Goal: Information Seeking & Learning: Learn about a topic

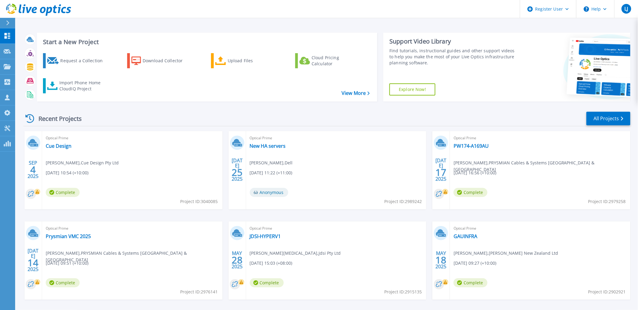
click at [2, 23] on button at bounding box center [7, 23] width 15 height 11
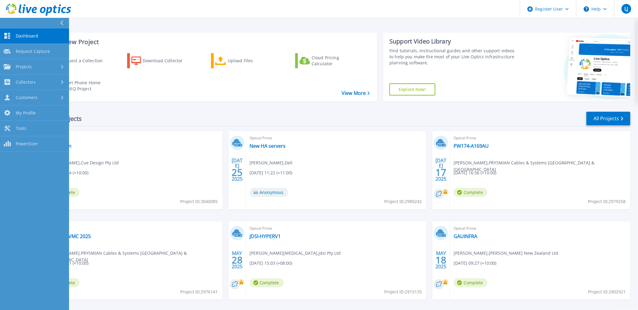
click at [25, 32] on link "Dashboard Dashboard" at bounding box center [34, 35] width 69 height 15
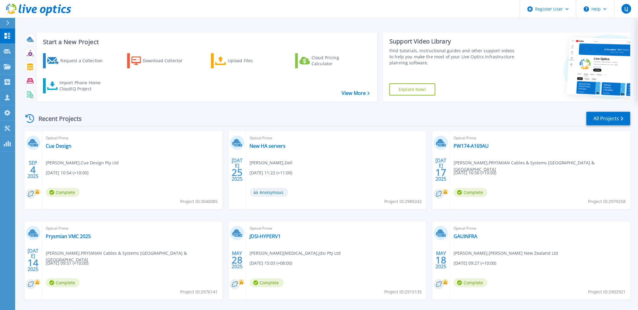
click at [7, 25] on div at bounding box center [10, 23] width 10 height 10
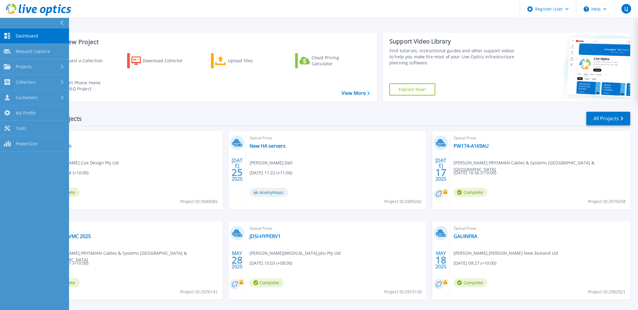
click at [61, 23] on icon at bounding box center [61, 23] width 3 height 5
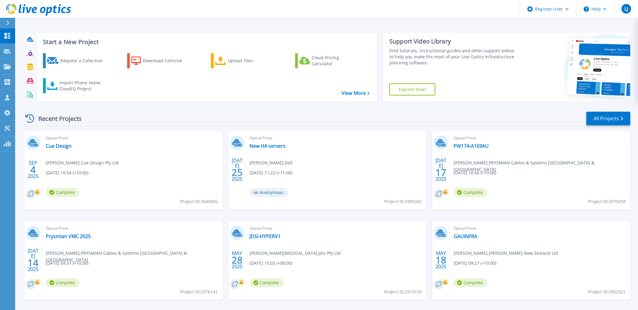
click at [132, 119] on div "Recent Projects All Projects" at bounding box center [326, 118] width 607 height 15
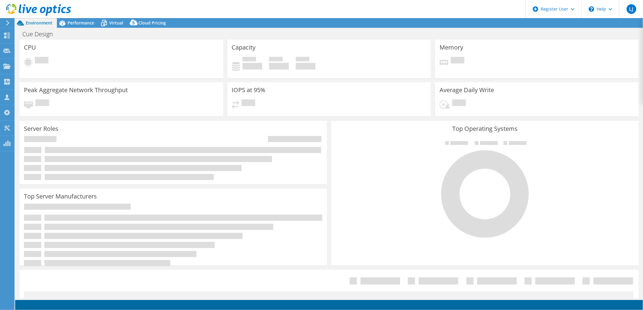
select select "[GEOGRAPHIC_DATA]"
select select "AUD"
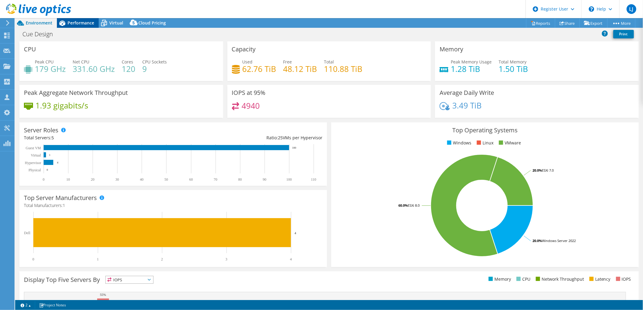
click at [70, 23] on span "Performance" at bounding box center [80, 23] width 27 height 6
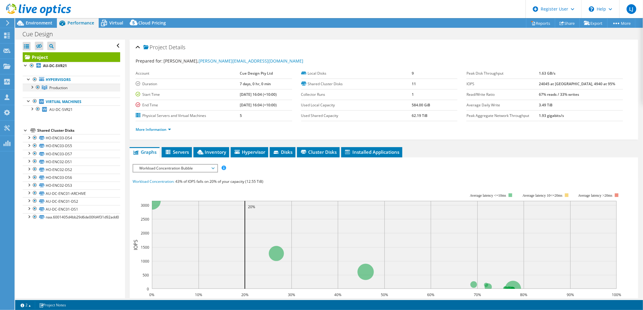
click at [30, 89] on div at bounding box center [32, 87] width 6 height 6
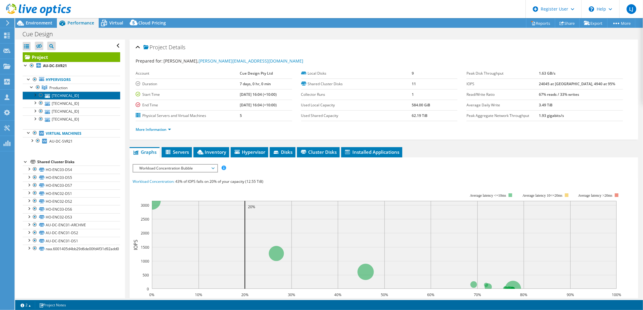
click at [65, 95] on link "192.168.0.20" at bounding box center [71, 96] width 97 height 8
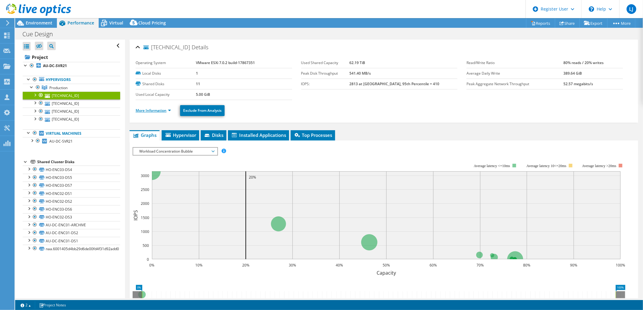
click at [151, 113] on link "More Information" at bounding box center [153, 110] width 35 height 5
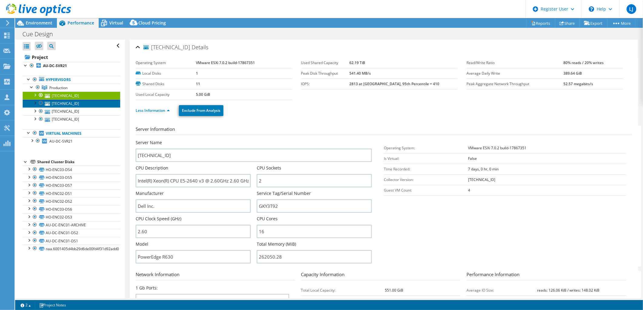
click at [63, 106] on link "192.168.0.7" at bounding box center [71, 104] width 97 height 8
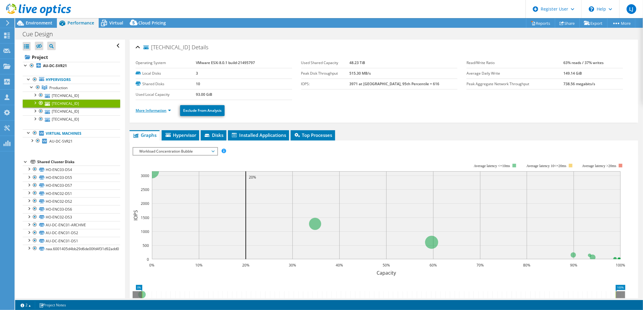
click at [144, 112] on link "More Information" at bounding box center [153, 110] width 35 height 5
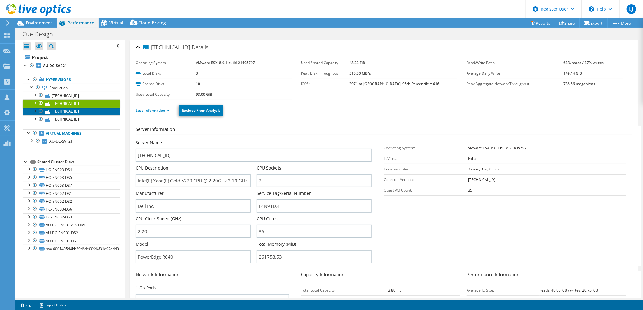
click at [68, 112] on link "192.168.0.8" at bounding box center [71, 112] width 97 height 8
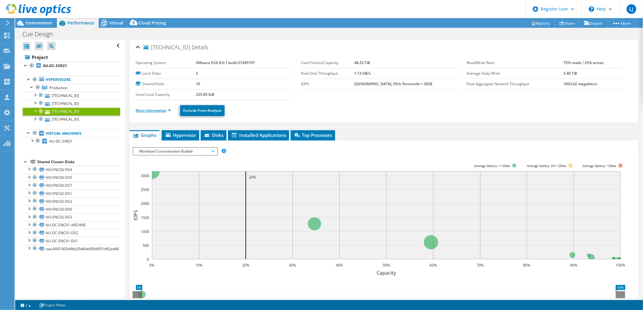
click at [150, 111] on link "More Information" at bounding box center [153, 110] width 35 height 5
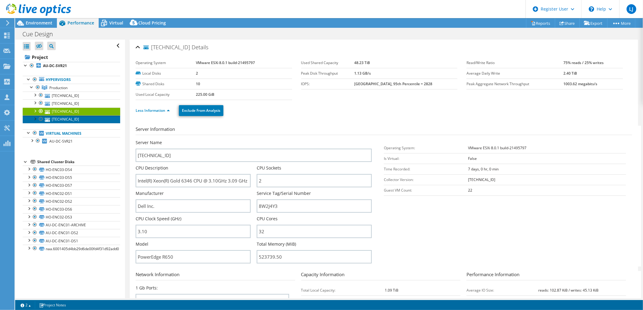
click at [63, 122] on link "192.168.0.10" at bounding box center [71, 120] width 97 height 8
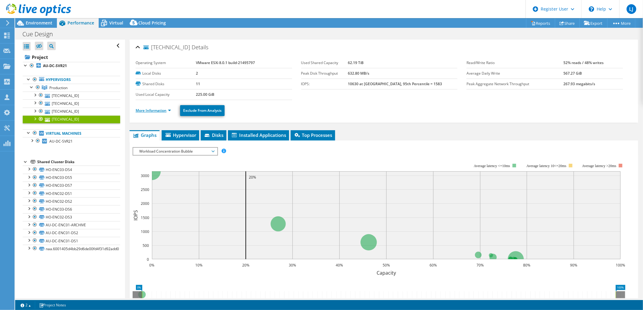
click at [155, 110] on link "More Information" at bounding box center [153, 110] width 35 height 5
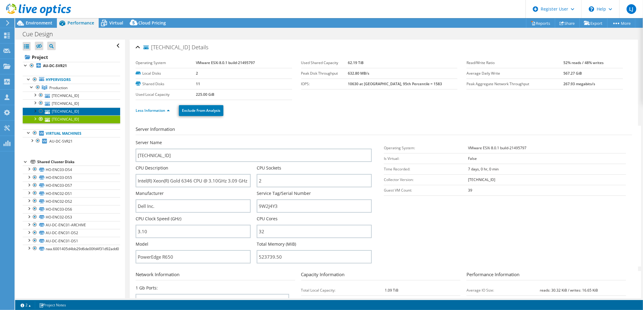
click at [62, 110] on link "192.168.0.8" at bounding box center [71, 112] width 97 height 8
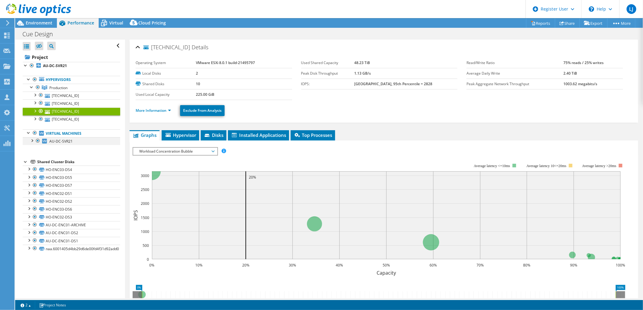
click at [31, 139] on div at bounding box center [32, 140] width 6 height 6
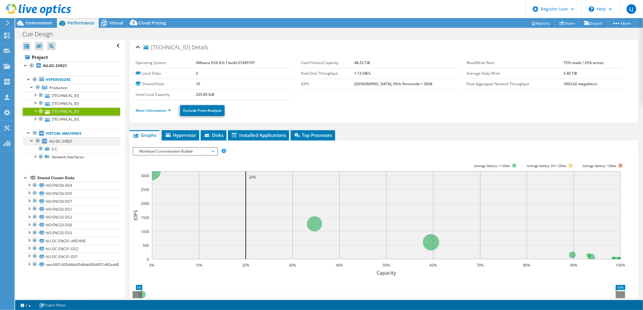
click at [32, 141] on div at bounding box center [32, 140] width 6 height 6
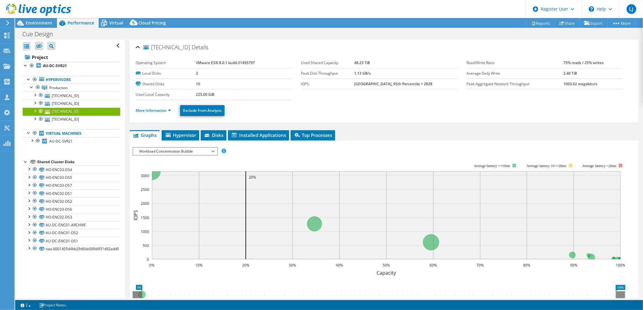
click at [34, 111] on div at bounding box center [35, 111] width 6 height 6
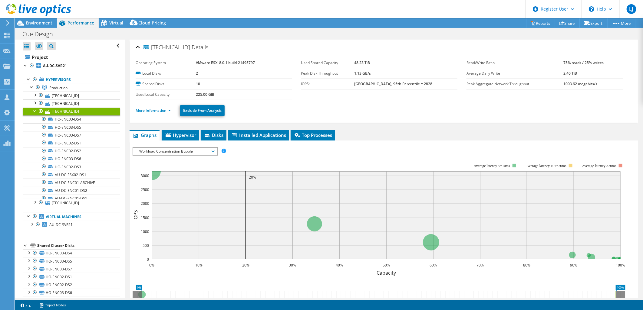
click at [34, 111] on div at bounding box center [35, 111] width 6 height 6
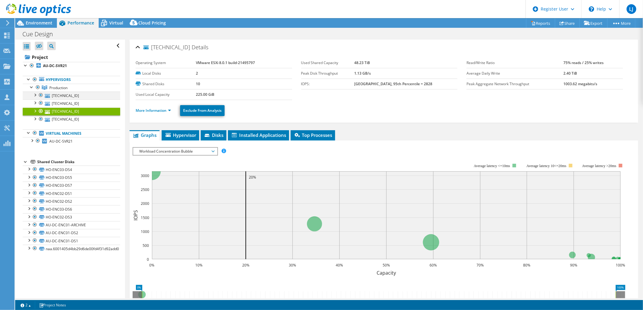
click at [35, 96] on div at bounding box center [35, 95] width 6 height 6
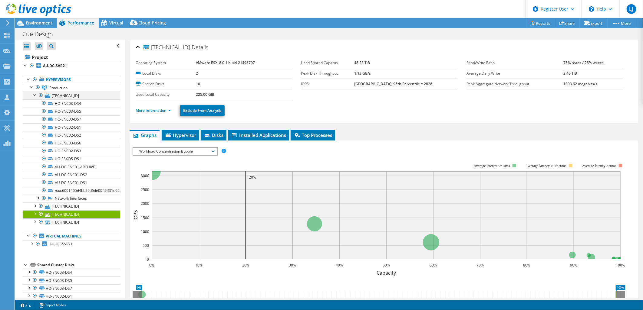
click at [35, 96] on div at bounding box center [35, 95] width 6 height 6
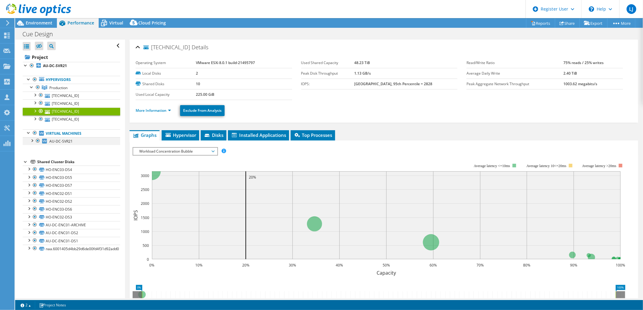
click at [31, 143] on div at bounding box center [32, 140] width 6 height 6
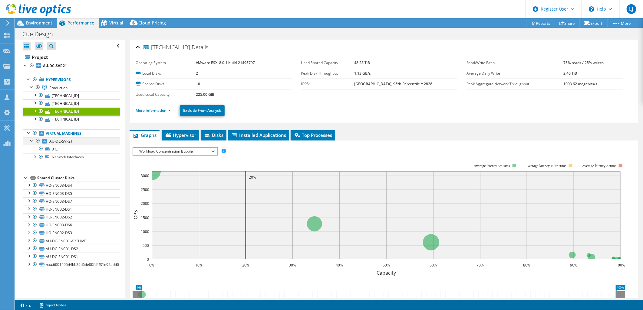
click at [31, 142] on div at bounding box center [32, 140] width 6 height 6
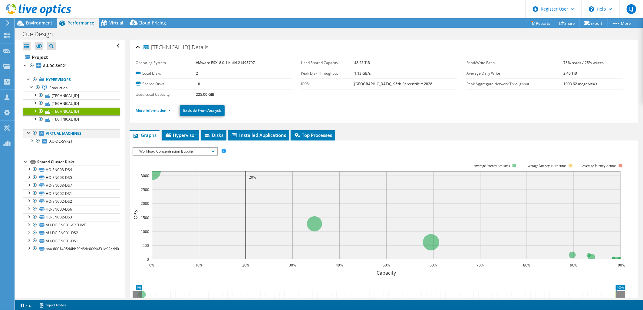
click at [28, 134] on div at bounding box center [29, 133] width 6 height 6
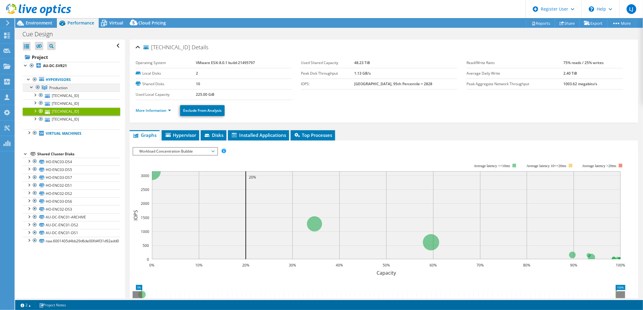
click at [31, 86] on div at bounding box center [32, 87] width 6 height 6
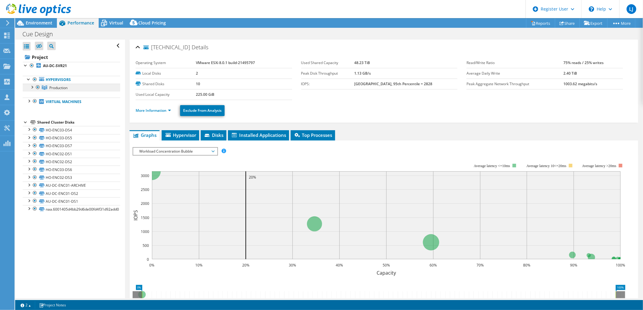
click at [66, 88] on span "Production" at bounding box center [58, 87] width 18 height 5
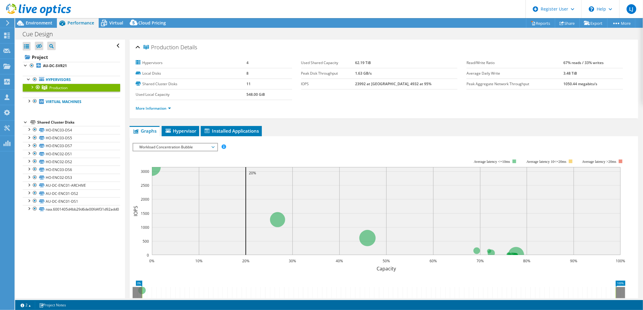
click at [43, 19] on div at bounding box center [35, 10] width 71 height 20
click at [43, 22] on span "Environment" at bounding box center [39, 23] width 27 height 6
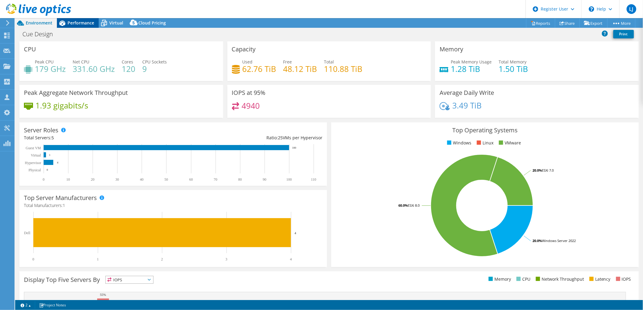
click at [76, 23] on span "Performance" at bounding box center [80, 23] width 27 height 6
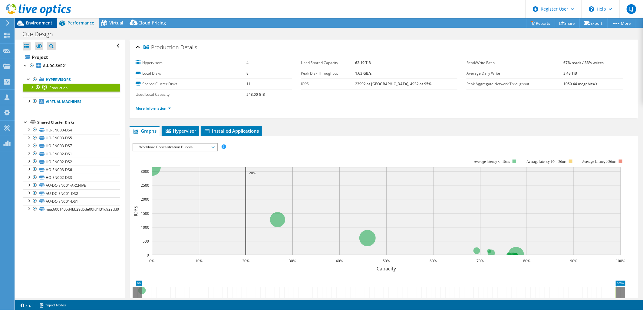
click at [44, 25] on span "Environment" at bounding box center [39, 23] width 27 height 6
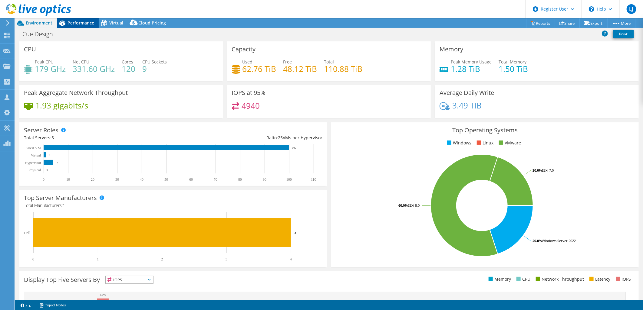
click at [85, 22] on span "Performance" at bounding box center [80, 23] width 27 height 6
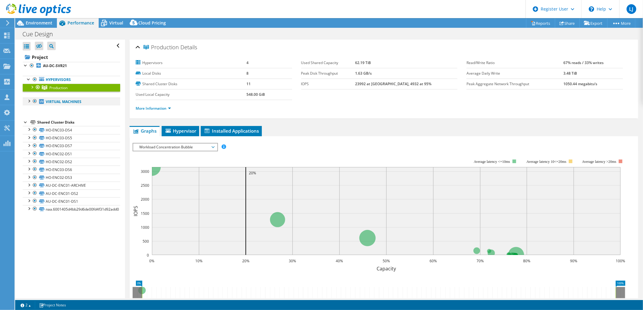
click at [29, 100] on div at bounding box center [29, 101] width 6 height 6
click at [31, 108] on div at bounding box center [32, 109] width 6 height 6
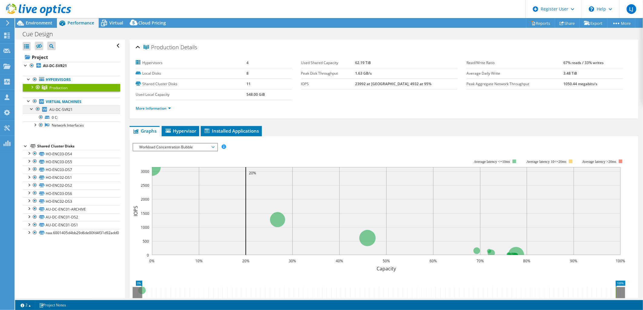
click at [31, 109] on div at bounding box center [32, 109] width 6 height 6
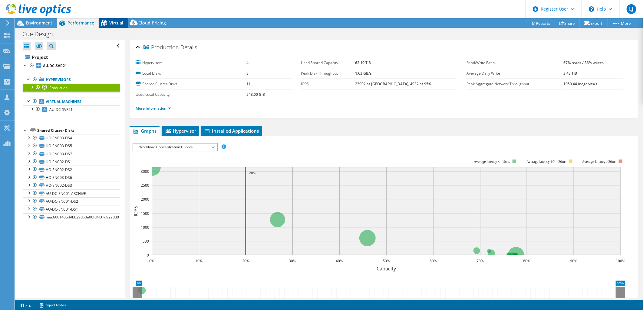
click at [111, 22] on span "Virtual" at bounding box center [116, 23] width 14 height 6
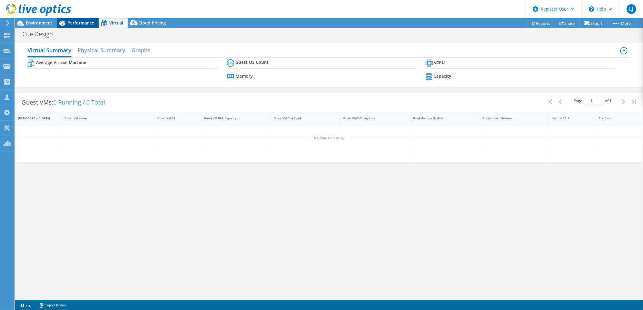
click at [71, 21] on span "Performance" at bounding box center [80, 23] width 27 height 6
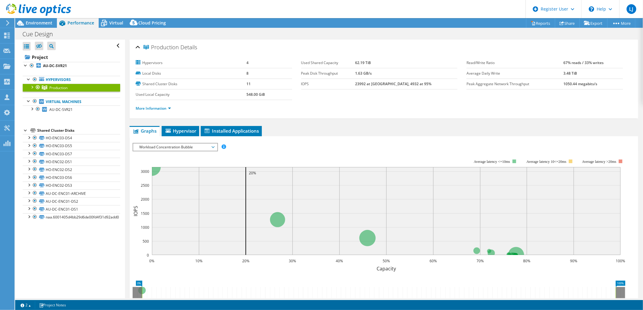
click at [32, 85] on div at bounding box center [32, 87] width 6 height 6
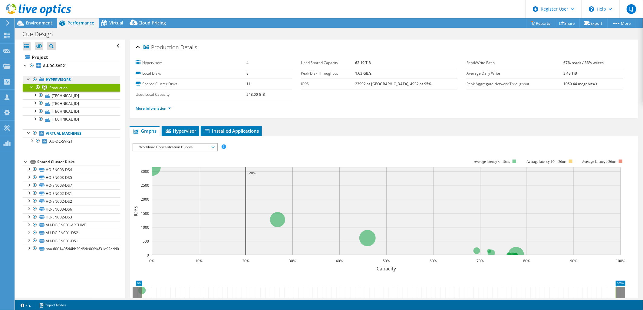
click at [25, 79] on link "Hypervisors" at bounding box center [71, 80] width 97 height 8
click at [28, 79] on div at bounding box center [29, 79] width 6 height 6
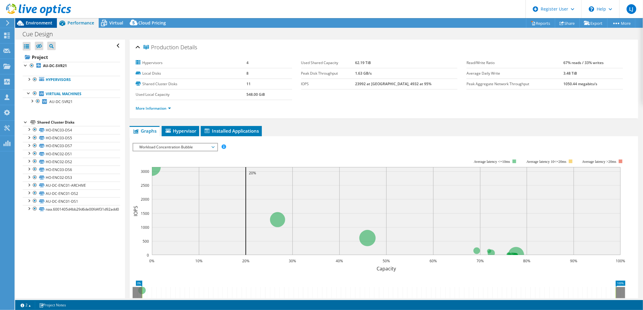
click at [41, 26] on div "Environment" at bounding box center [36, 23] width 42 height 10
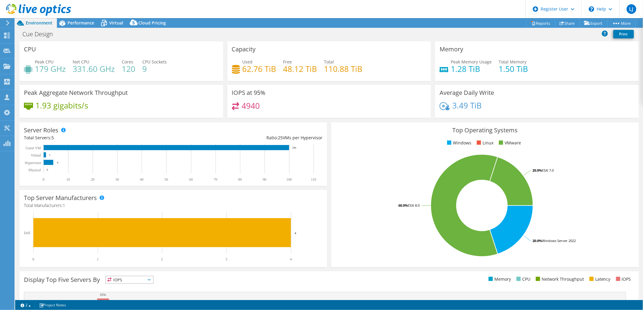
drag, startPoint x: 294, startPoint y: 67, endPoint x: 297, endPoint y: 67, distance: 3.1
click at [295, 67] on h4 "48.12 TiB" at bounding box center [300, 69] width 34 height 7
drag, startPoint x: 297, startPoint y: 67, endPoint x: 360, endPoint y: 68, distance: 63.6
click at [360, 68] on div "Used 62.76 TiB Free 48.12 TiB Total 110.88 TiB" at bounding box center [329, 69] width 195 height 20
drag, startPoint x: 309, startPoint y: 75, endPoint x: 274, endPoint y: 76, distance: 35.1
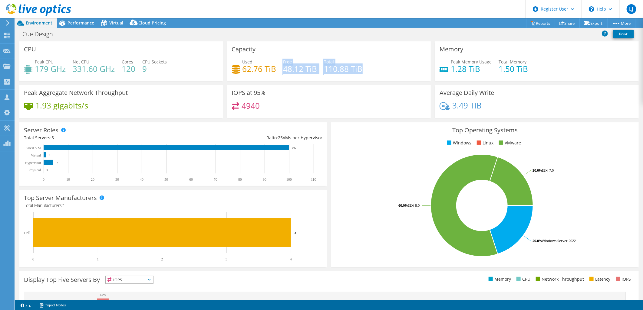
click at [274, 76] on div "Used 62.76 TiB Free 48.12 TiB Total 110.88 TiB" at bounding box center [329, 69] width 195 height 20
drag, startPoint x: 274, startPoint y: 76, endPoint x: 241, endPoint y: 71, distance: 33.1
click at [242, 71] on h4 "62.76 TiB" at bounding box center [259, 69] width 34 height 7
click at [77, 19] on div "Performance" at bounding box center [78, 23] width 42 height 10
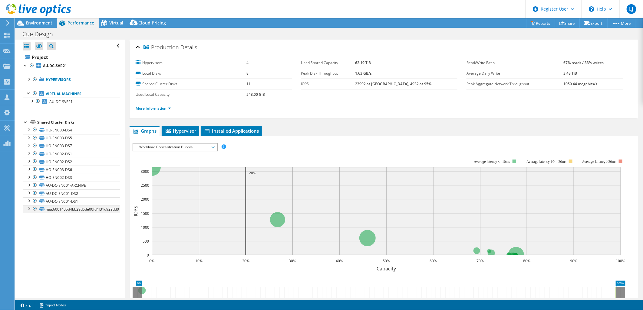
click at [28, 207] on div at bounding box center [29, 208] width 6 height 6
click at [78, 179] on link "HO-ENC02-DS3" at bounding box center [71, 178] width 97 height 8
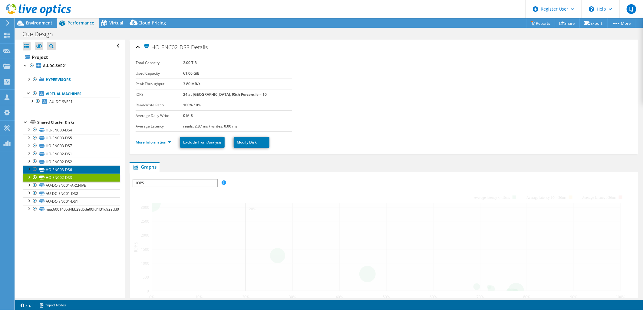
click at [74, 173] on link "HO-ENC03-DS6" at bounding box center [71, 170] width 97 height 8
click at [152, 144] on link "More Information" at bounding box center [153, 142] width 35 height 5
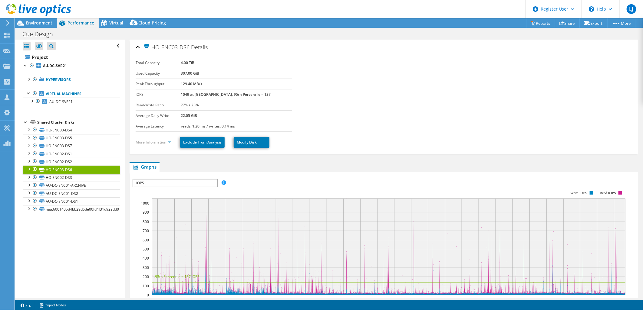
click at [150, 142] on link "More Information" at bounding box center [153, 142] width 35 height 5
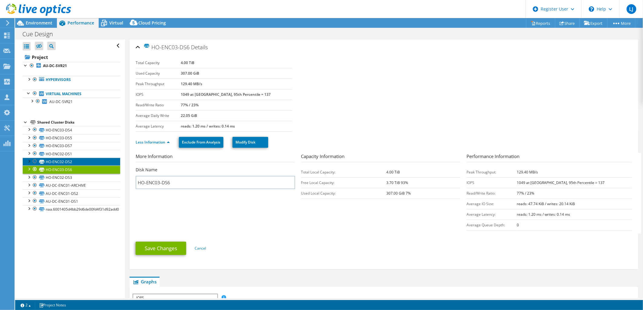
click at [64, 163] on link "HO-ENC02-DS2" at bounding box center [71, 162] width 97 height 8
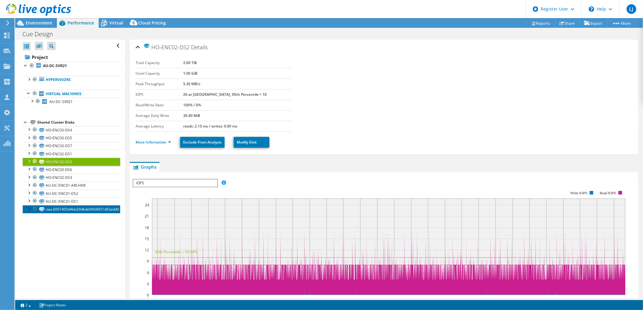
click at [78, 209] on link "naa.6001405d4bb29d6de00fd4f31d92add0" at bounding box center [71, 209] width 97 height 8
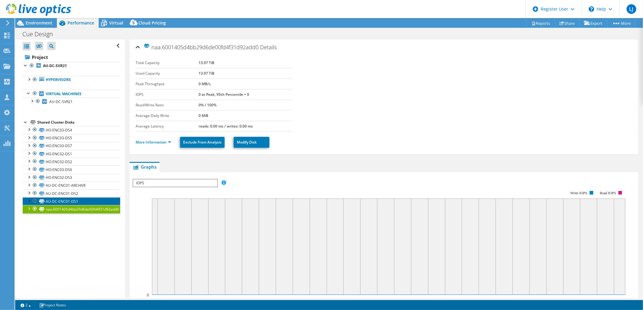
click at [77, 202] on link "AU-DC-ENC01-DS1" at bounding box center [71, 202] width 97 height 8
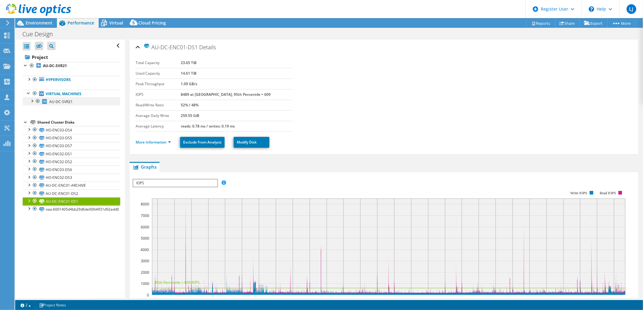
click at [33, 101] on div at bounding box center [32, 101] width 6 height 6
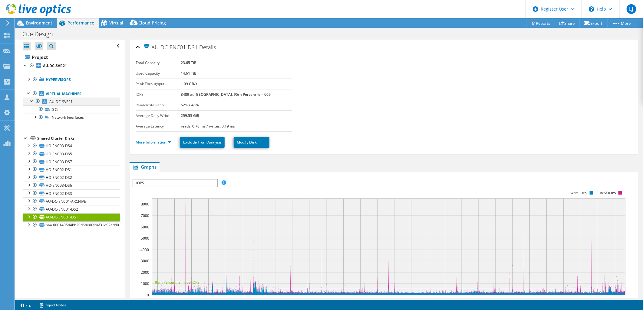
click at [31, 99] on div at bounding box center [32, 101] width 6 height 6
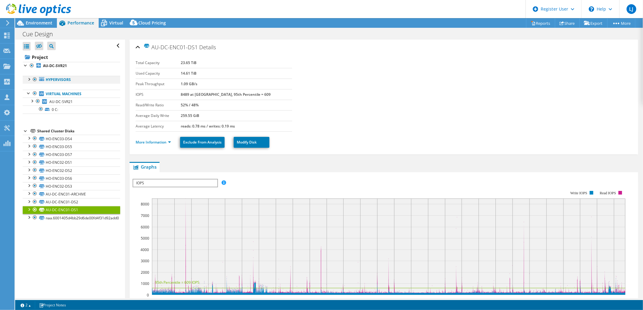
click at [28, 79] on div at bounding box center [29, 79] width 6 height 6
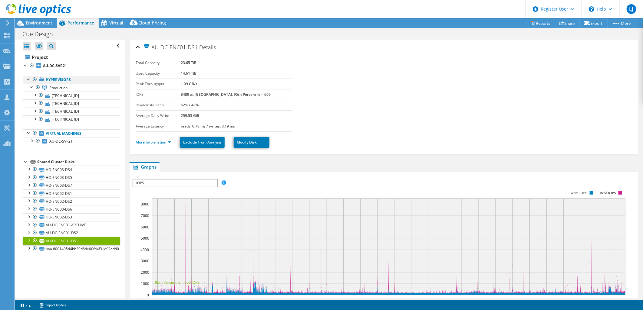
click at [28, 78] on div at bounding box center [29, 79] width 6 height 6
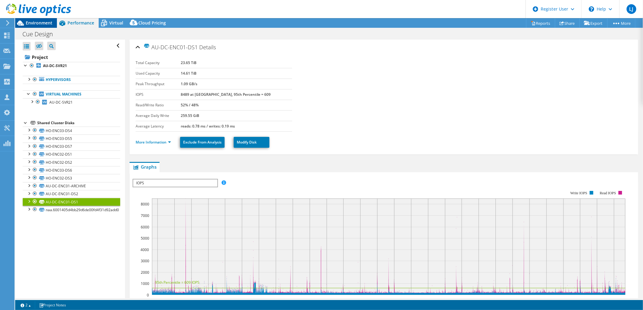
click at [44, 21] on span "Environment" at bounding box center [39, 23] width 27 height 6
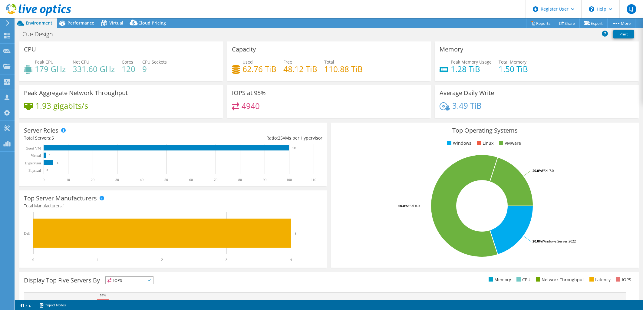
select select "[GEOGRAPHIC_DATA]"
select select "AUD"
